Goal: Information Seeking & Learning: Learn about a topic

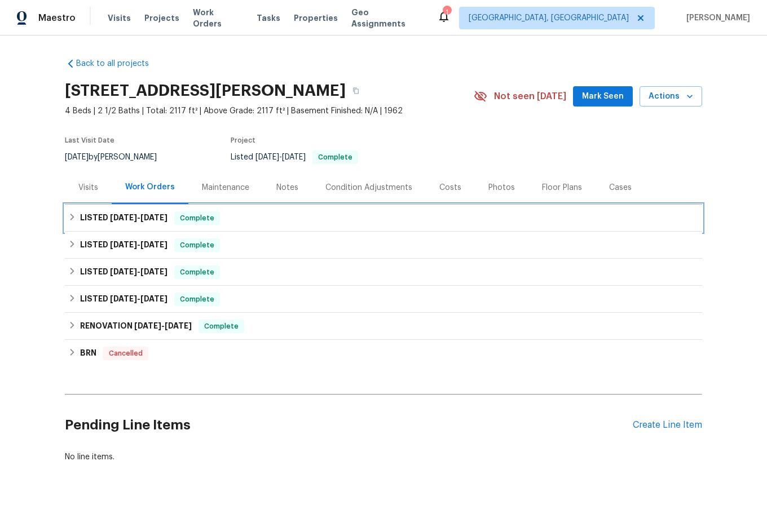
click at [80, 218] on h6 "LISTED [DATE] - [DATE]" at bounding box center [123, 218] width 87 height 14
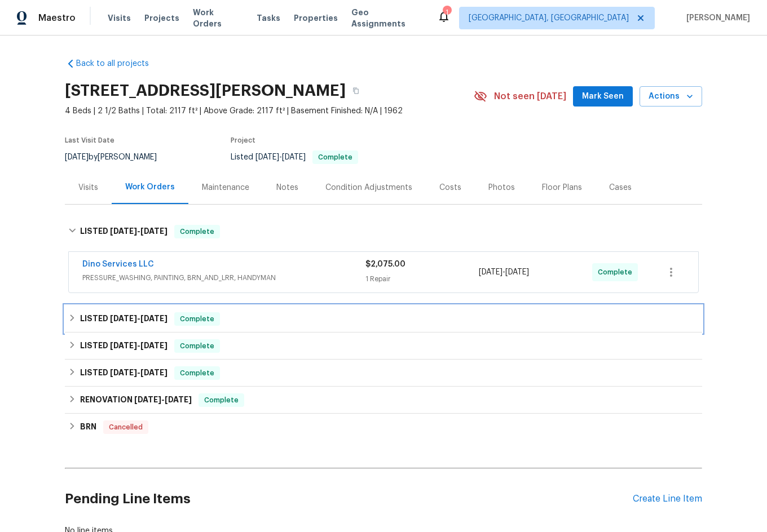
click at [92, 325] on h6 "LISTED [DATE] - [DATE]" at bounding box center [123, 319] width 87 height 14
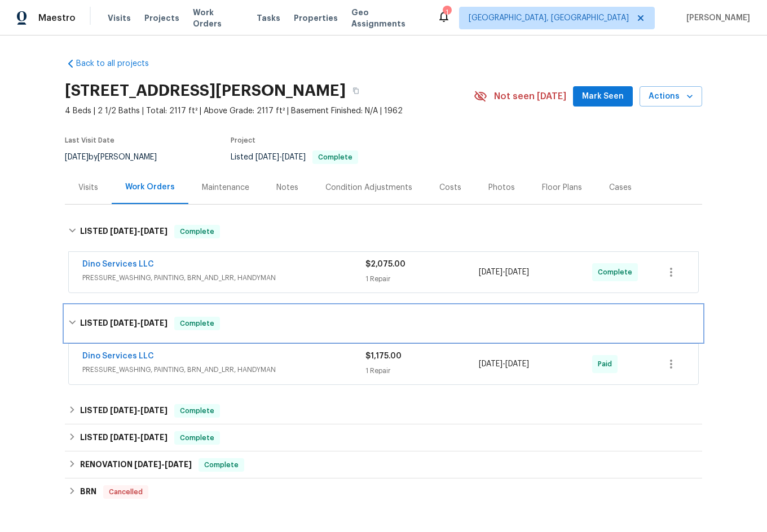
drag, startPoint x: 120, startPoint y: 320, endPoint x: 282, endPoint y: 318, distance: 162.9
click at [140, 316] on div "LISTED [DATE] - [DATE] Complete" at bounding box center [383, 324] width 637 height 36
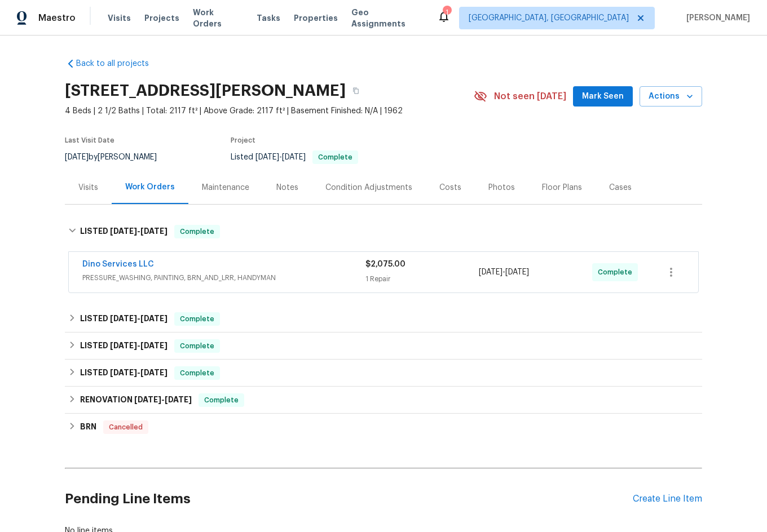
click at [253, 289] on div "Dino Services LLC PRESSURE_WASHING, PAINTING, BRN_AND_LRR, HANDYMAN $2,075.00 1…" at bounding box center [383, 272] width 629 height 41
click at [221, 278] on span "PRESSURE_WASHING, PAINTING, BRN_AND_LRR, HANDYMAN" at bounding box center [223, 277] width 283 height 11
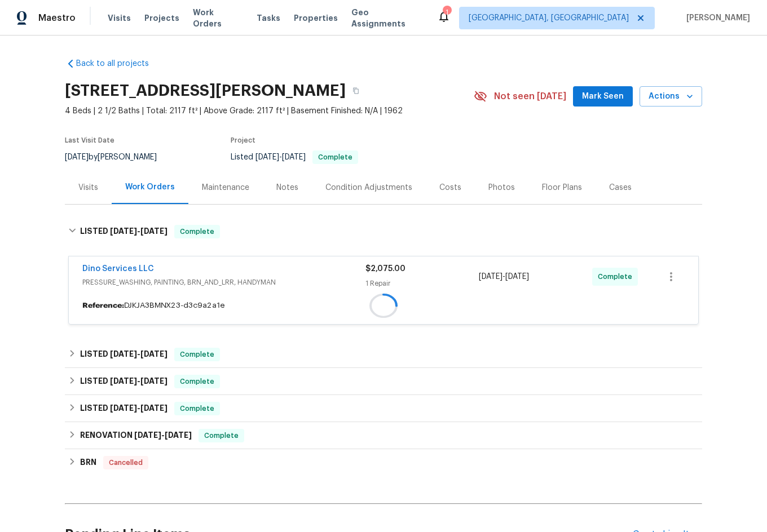
click at [181, 264] on div "Dino Services LLC PRESSURE_WASHING, PAINTING, BRN_AND_LRR, HANDYMAN $2,075.00 1…" at bounding box center [383, 276] width 629 height 41
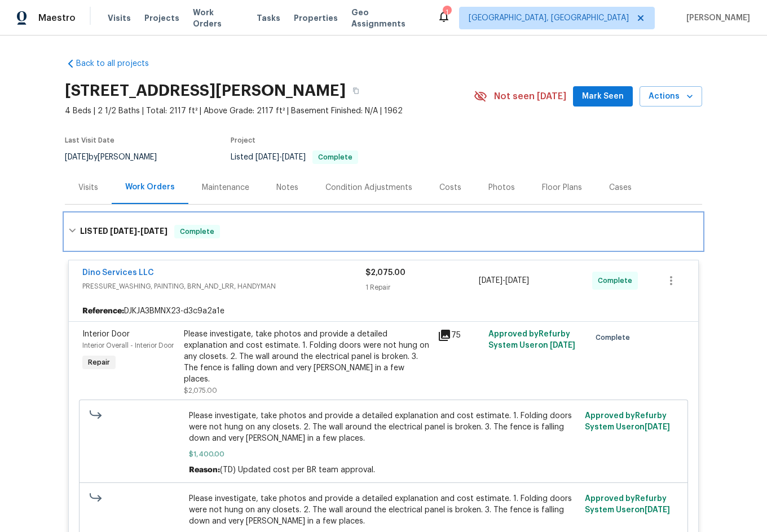
click at [275, 232] on div "LISTED [DATE] - [DATE] Complete" at bounding box center [383, 232] width 630 height 14
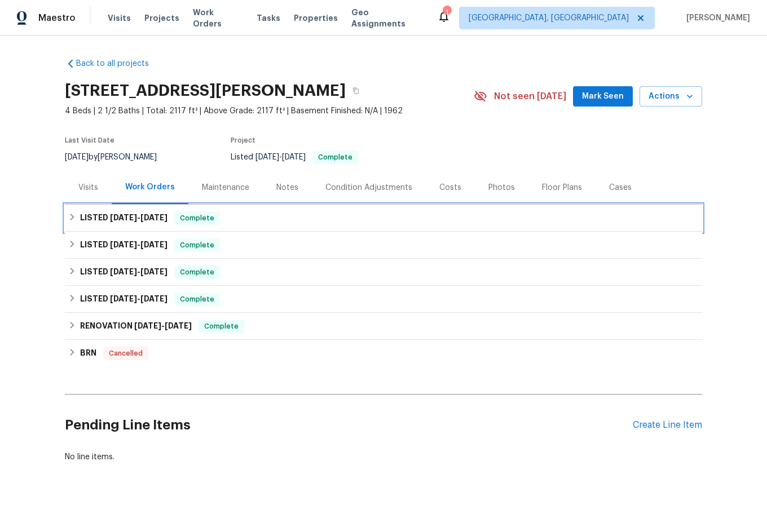
click at [224, 225] on div "LISTED [DATE] - [DATE] Complete" at bounding box center [383, 218] width 637 height 27
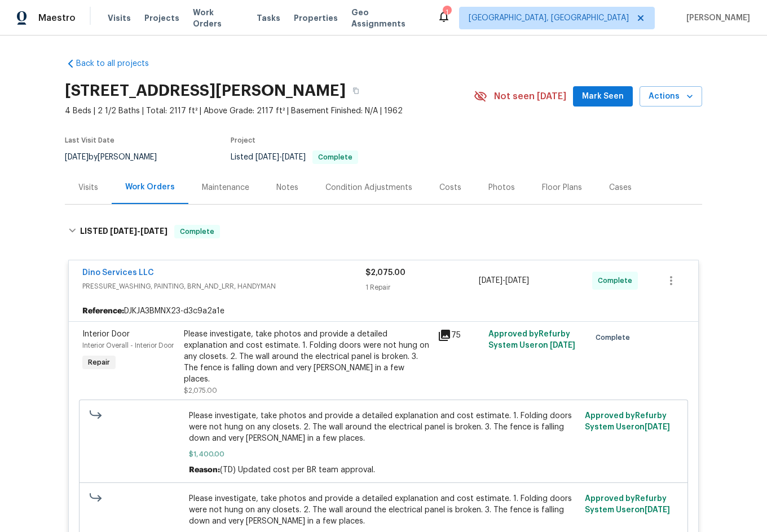
click at [223, 195] on div "Maintenance" at bounding box center [225, 187] width 74 height 33
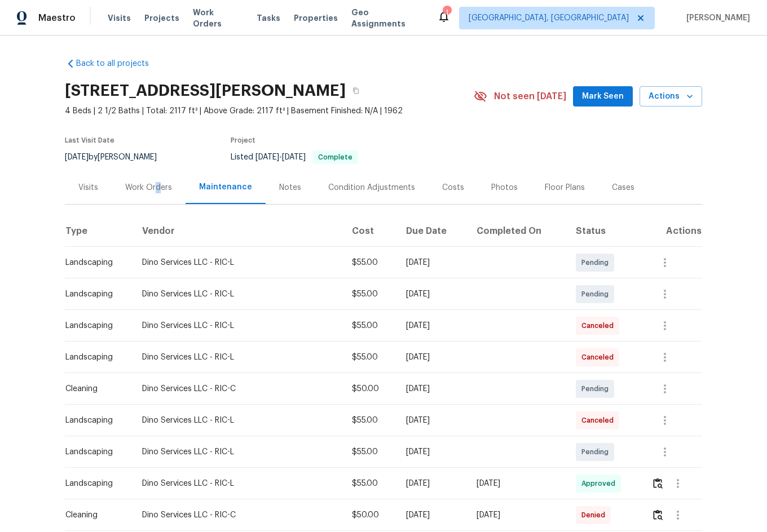
click at [153, 197] on div "Work Orders" at bounding box center [149, 187] width 74 height 33
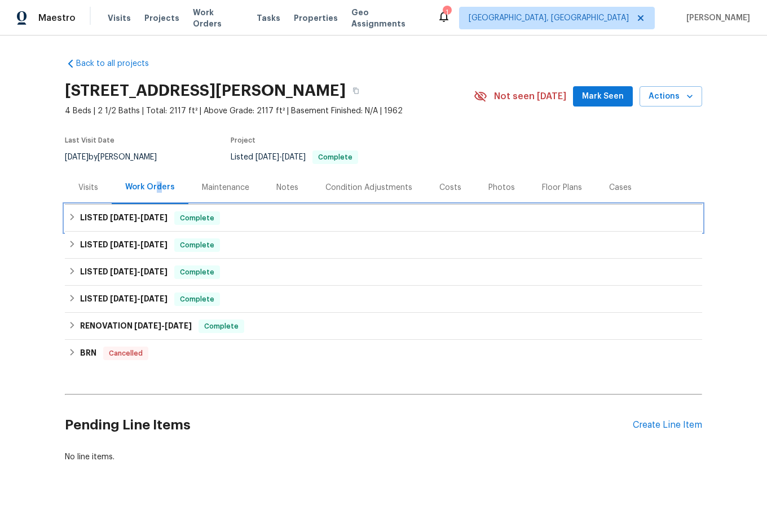
click at [110, 218] on span "[DATE]" at bounding box center [123, 218] width 27 height 8
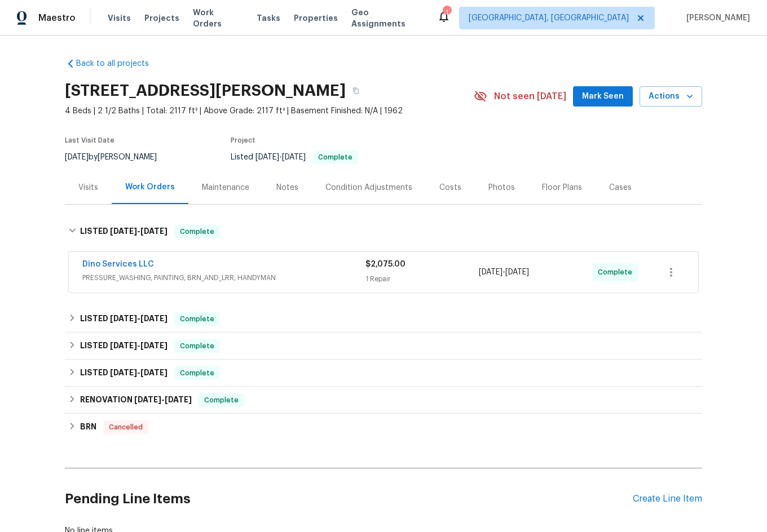
click at [244, 260] on div "Dino Services LLC" at bounding box center [223, 266] width 283 height 14
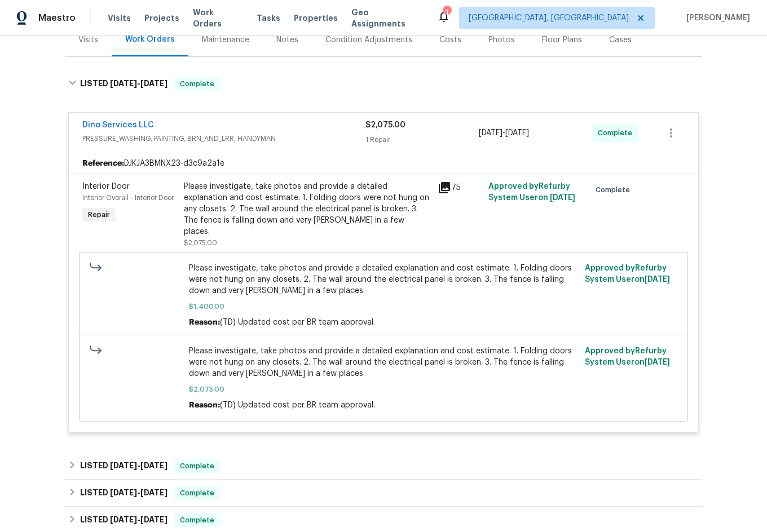
scroll to position [169, 0]
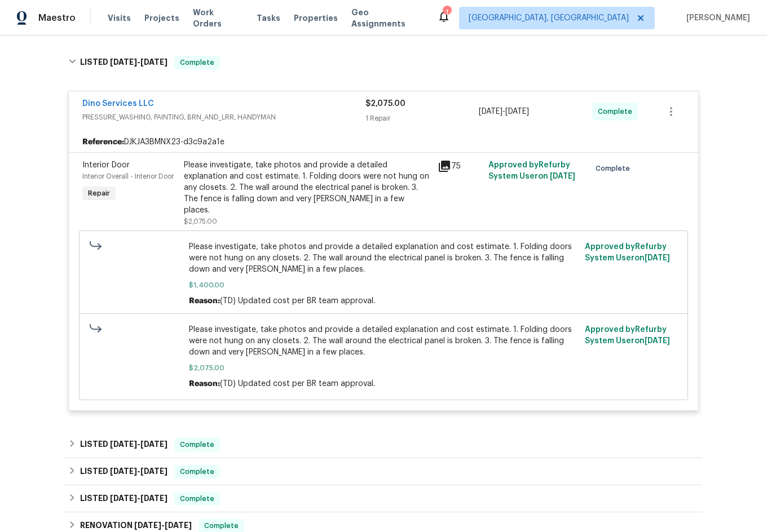
click at [443, 160] on icon at bounding box center [444, 167] width 14 height 14
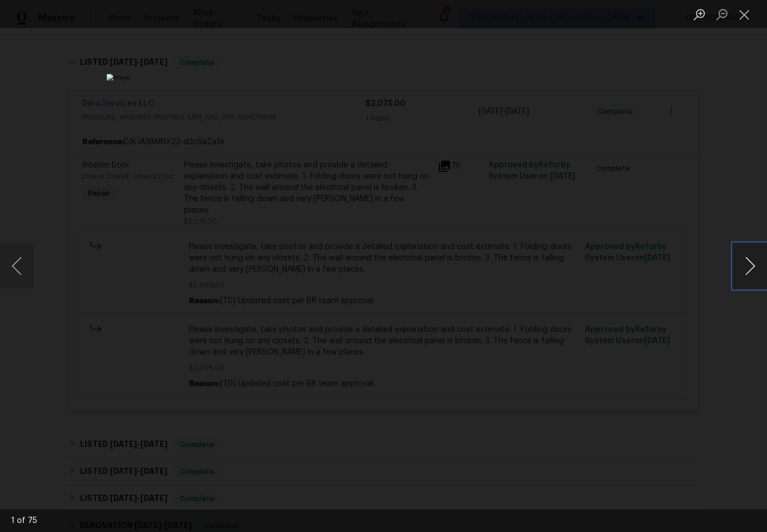
click at [747, 265] on button "Next image" at bounding box center [750, 266] width 34 height 45
click at [749, 265] on button "Next image" at bounding box center [750, 266] width 34 height 45
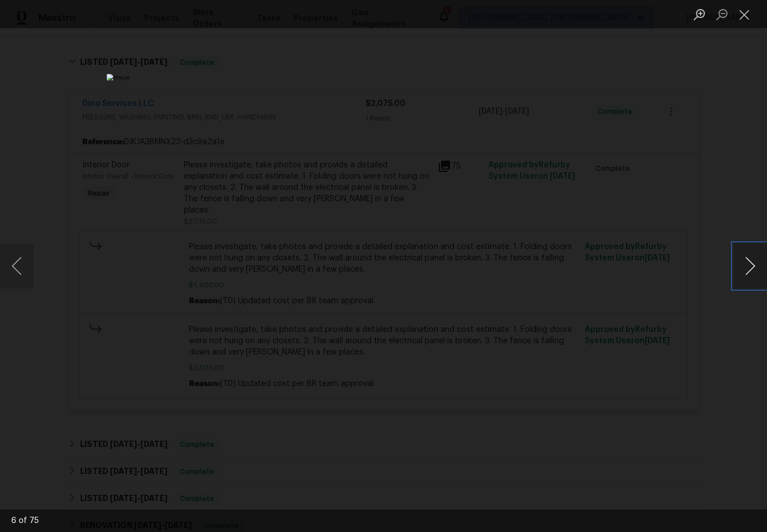
click at [749, 265] on button "Next image" at bounding box center [750, 266] width 34 height 45
click at [750, 265] on button "Next image" at bounding box center [750, 266] width 34 height 45
click at [749, 265] on button "Next image" at bounding box center [750, 266] width 34 height 45
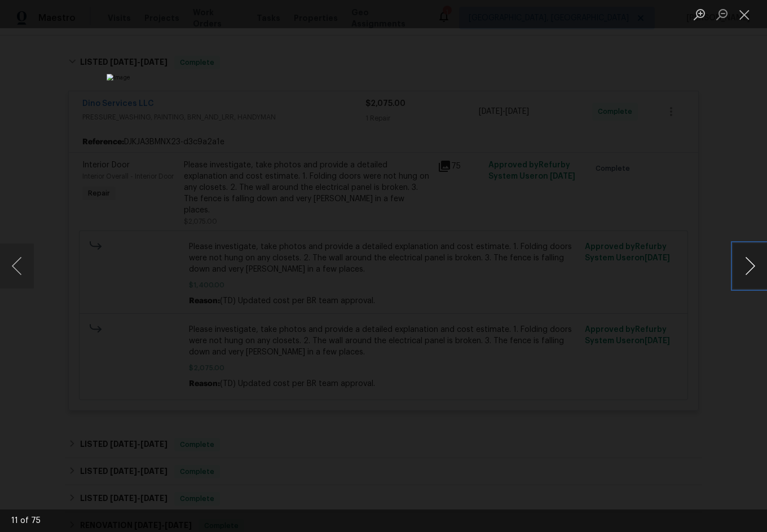
click at [749, 265] on button "Next image" at bounding box center [750, 266] width 34 height 45
click at [747, 266] on button "Next image" at bounding box center [750, 266] width 34 height 45
click at [746, 267] on button "Next image" at bounding box center [750, 266] width 34 height 45
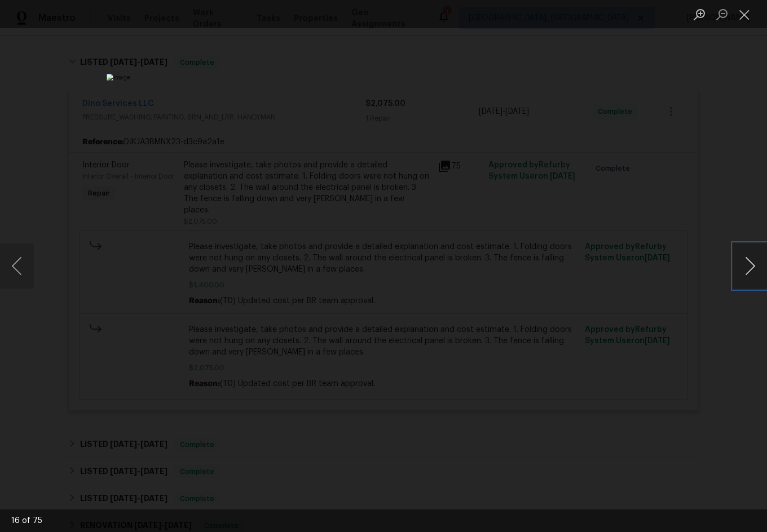
click at [746, 267] on button "Next image" at bounding box center [750, 266] width 34 height 45
click at [735, 17] on button "Close lightbox" at bounding box center [744, 15] width 23 height 20
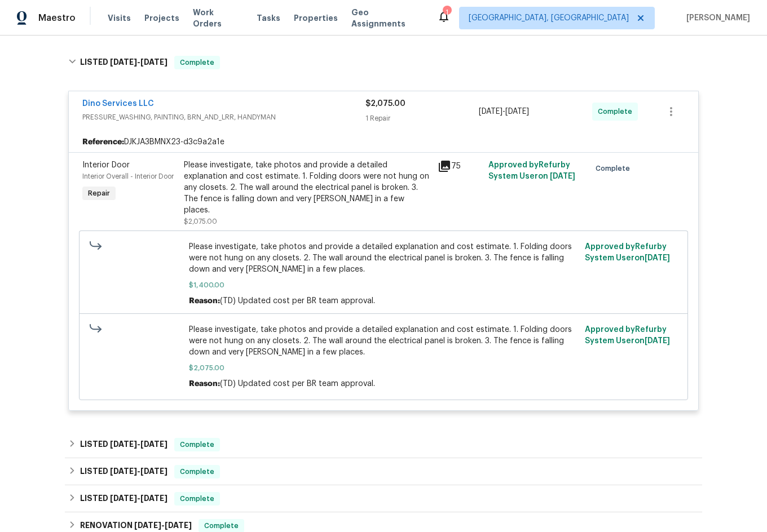
click at [333, 193] on div "Please investigate, take photos and provide a detailed explanation and cost est…" at bounding box center [307, 188] width 247 height 56
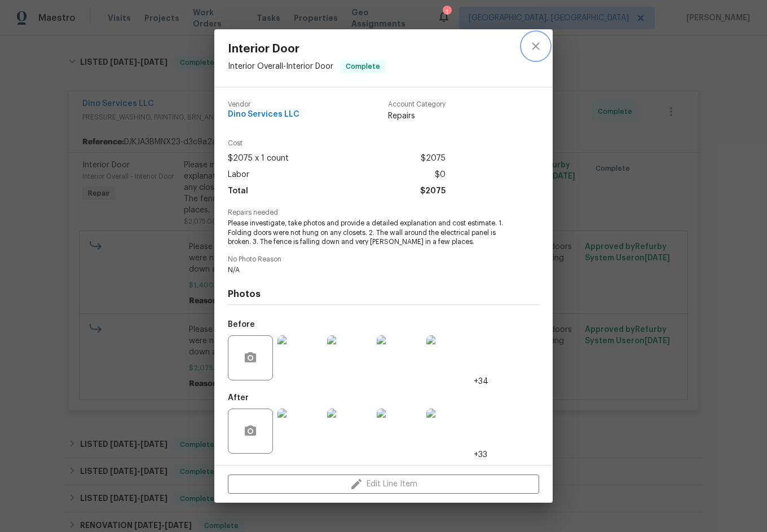
click at [533, 49] on icon "close" at bounding box center [536, 46] width 14 height 14
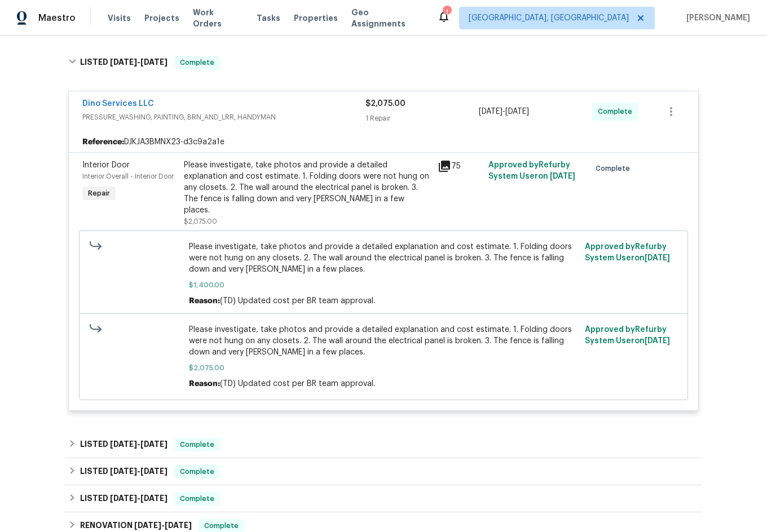
click at [443, 169] on icon at bounding box center [444, 166] width 11 height 11
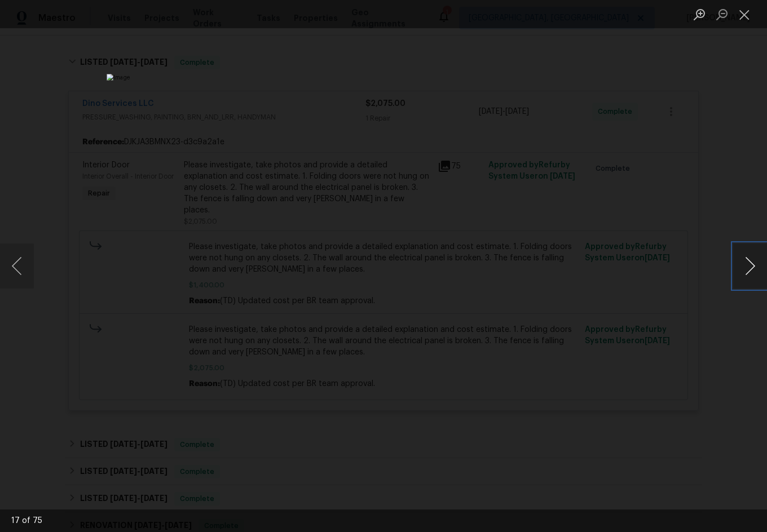
click at [740, 273] on button "Next image" at bounding box center [750, 266] width 34 height 45
click at [741, 273] on button "Next image" at bounding box center [750, 266] width 34 height 45
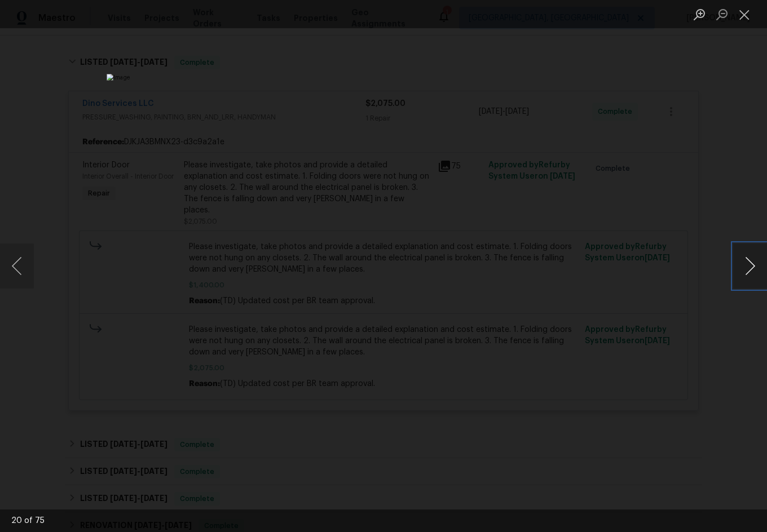
click at [741, 273] on button "Next image" at bounding box center [750, 266] width 34 height 45
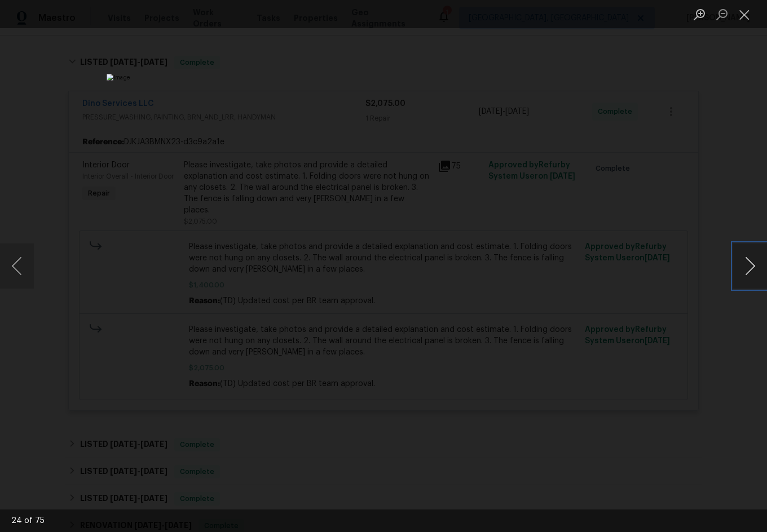
click at [741, 273] on button "Next image" at bounding box center [750, 266] width 34 height 45
